Goal: Check status: Check status

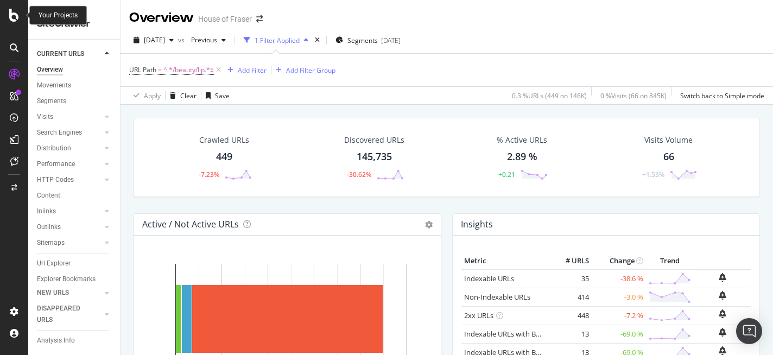
click at [9, 11] on icon at bounding box center [14, 15] width 10 height 13
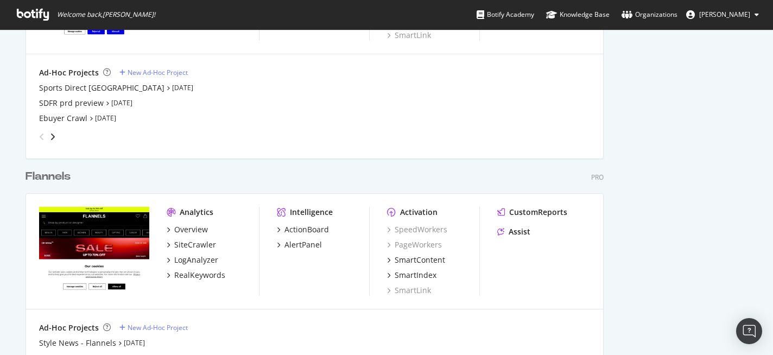
scroll to position [1071, 0]
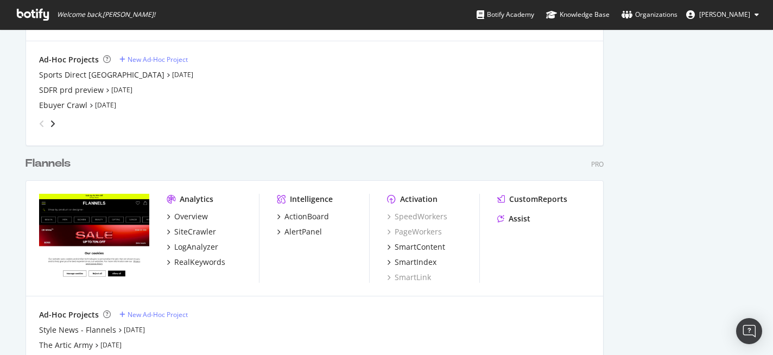
click at [53, 165] on div "Flannels" at bounding box center [48, 164] width 45 height 16
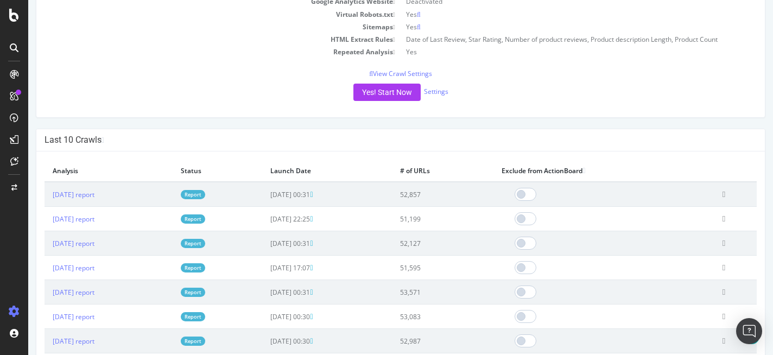
scroll to position [215, 0]
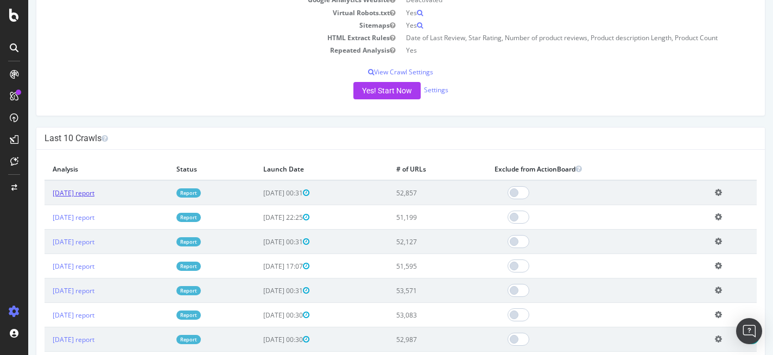
click at [94, 191] on link "[DATE] report" at bounding box center [74, 192] width 42 height 9
